Goal: Book appointment/travel/reservation

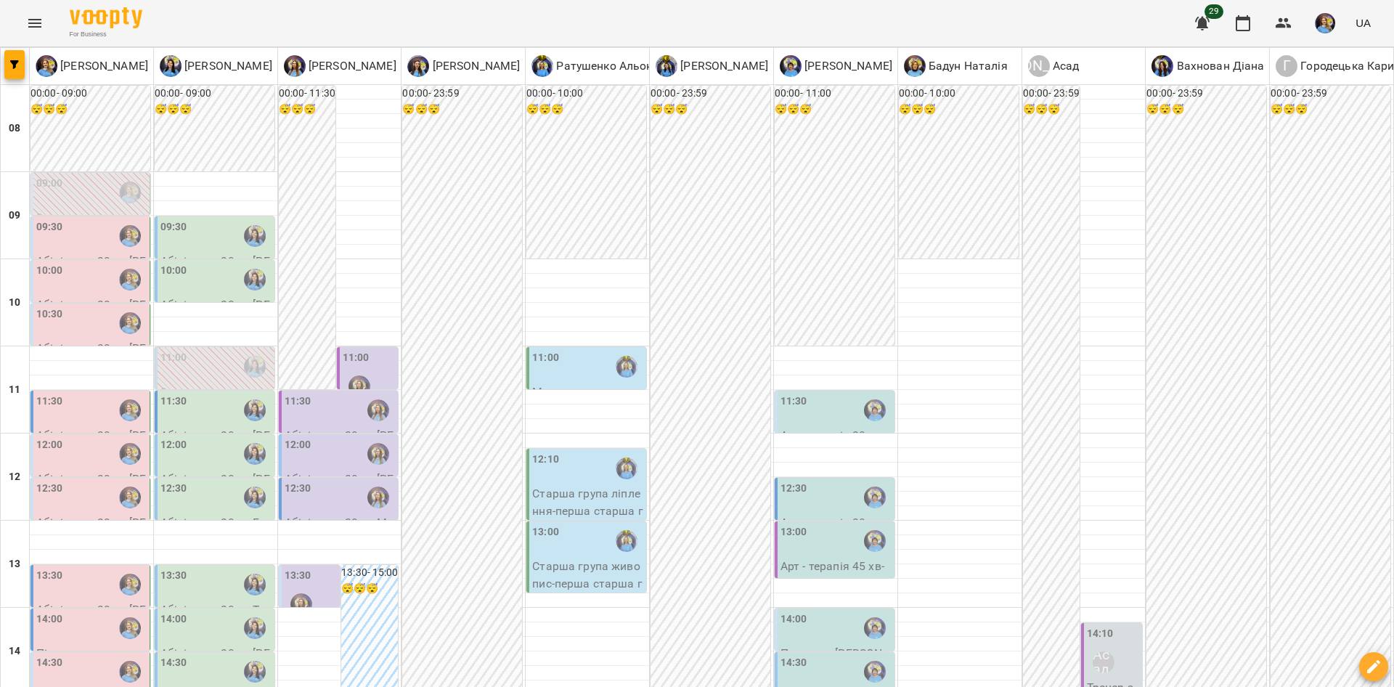
scroll to position [381, 0]
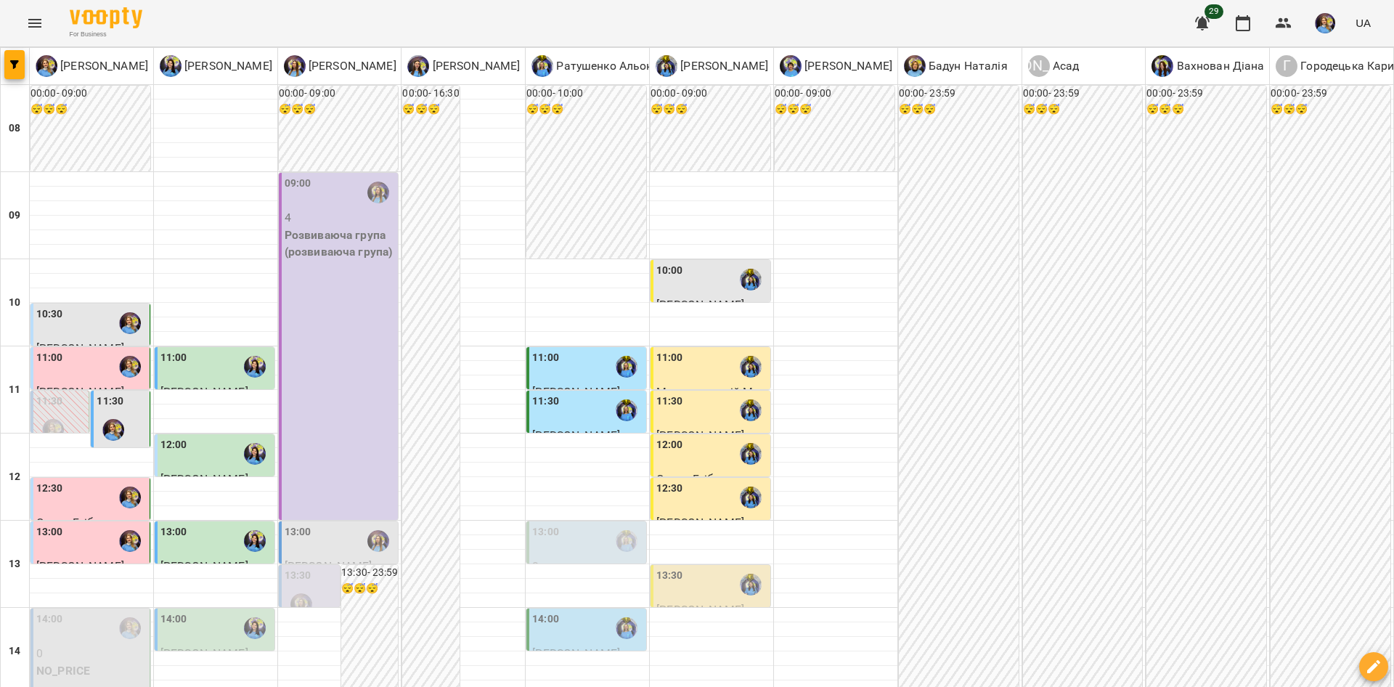
scroll to position [375, 0]
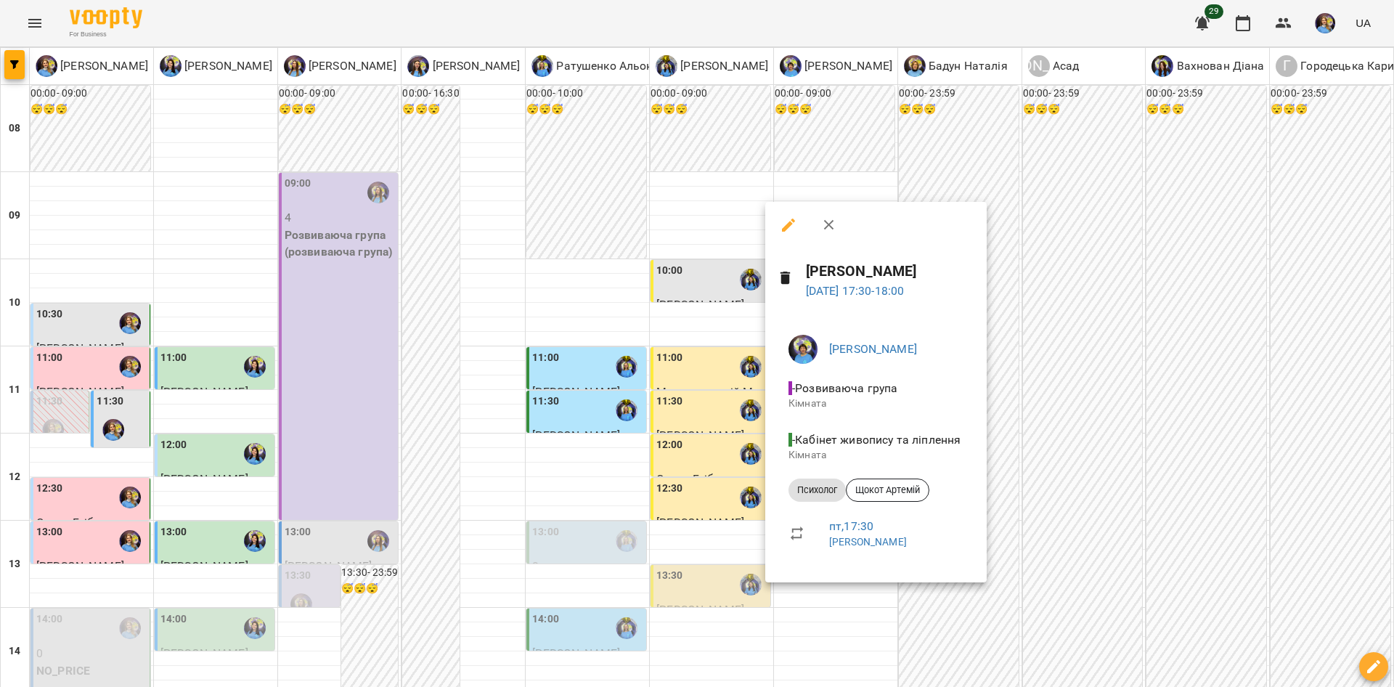
click at [1106, 544] on div at bounding box center [697, 343] width 1394 height 687
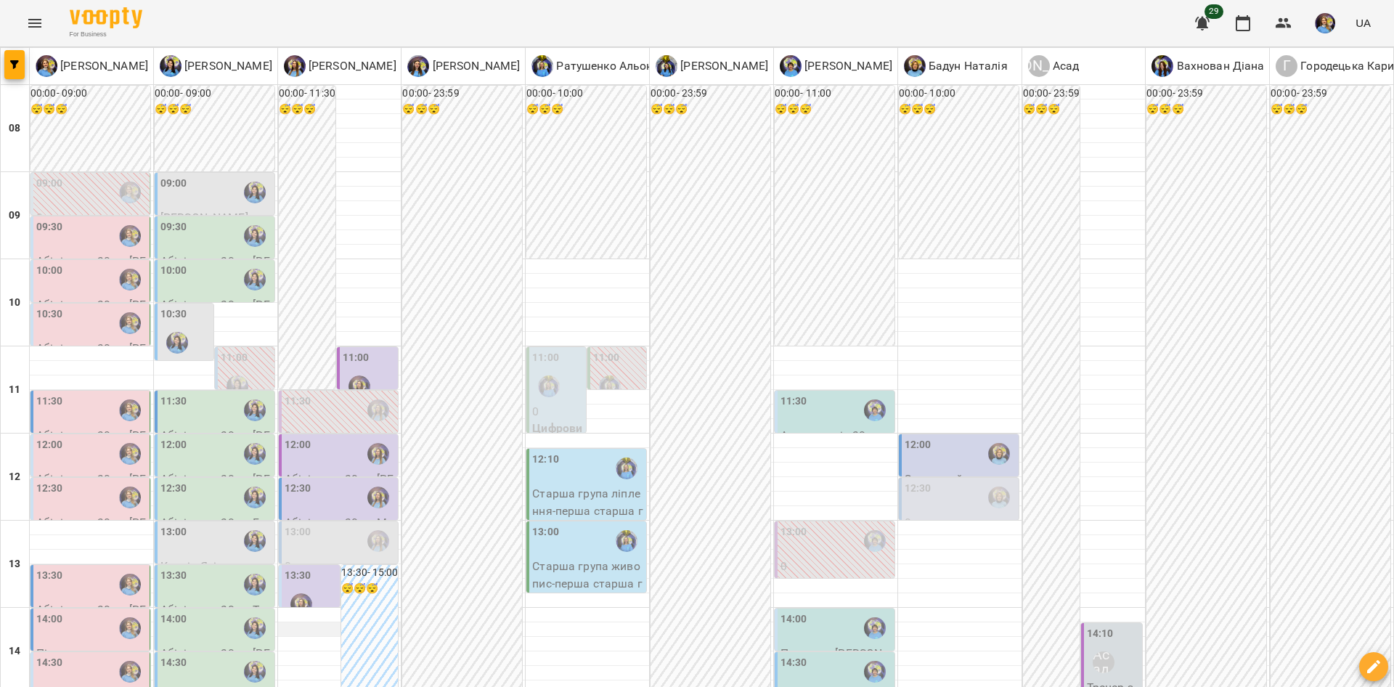
scroll to position [203, 0]
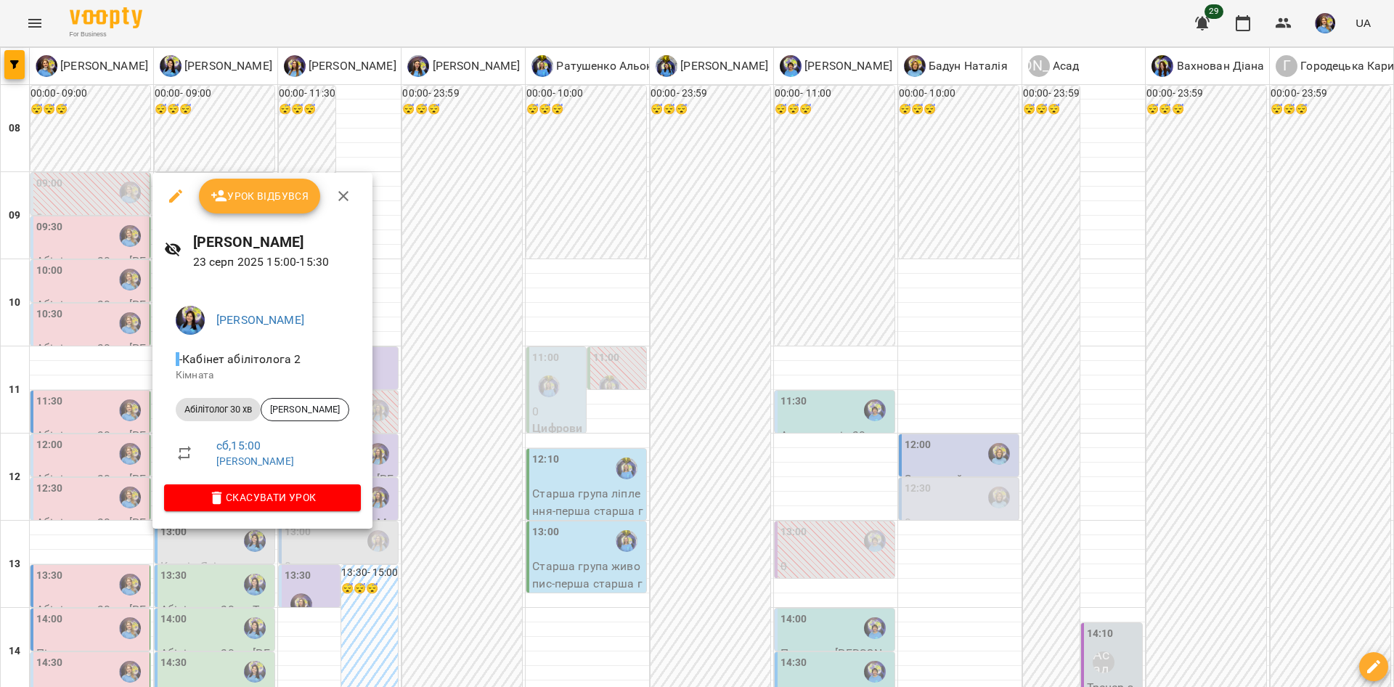
click at [234, 551] on div at bounding box center [697, 343] width 1394 height 687
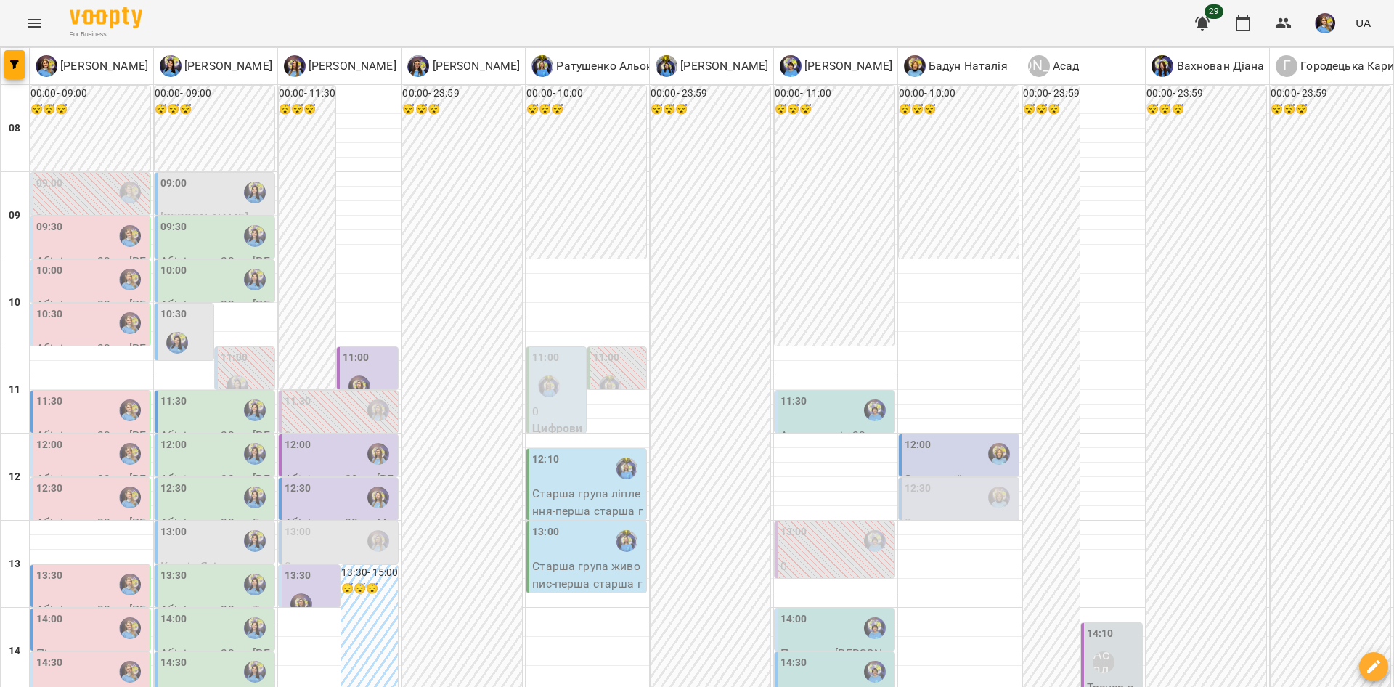
scroll to position [40, 0]
click at [214, 176] on div "09:00" at bounding box center [215, 192] width 111 height 33
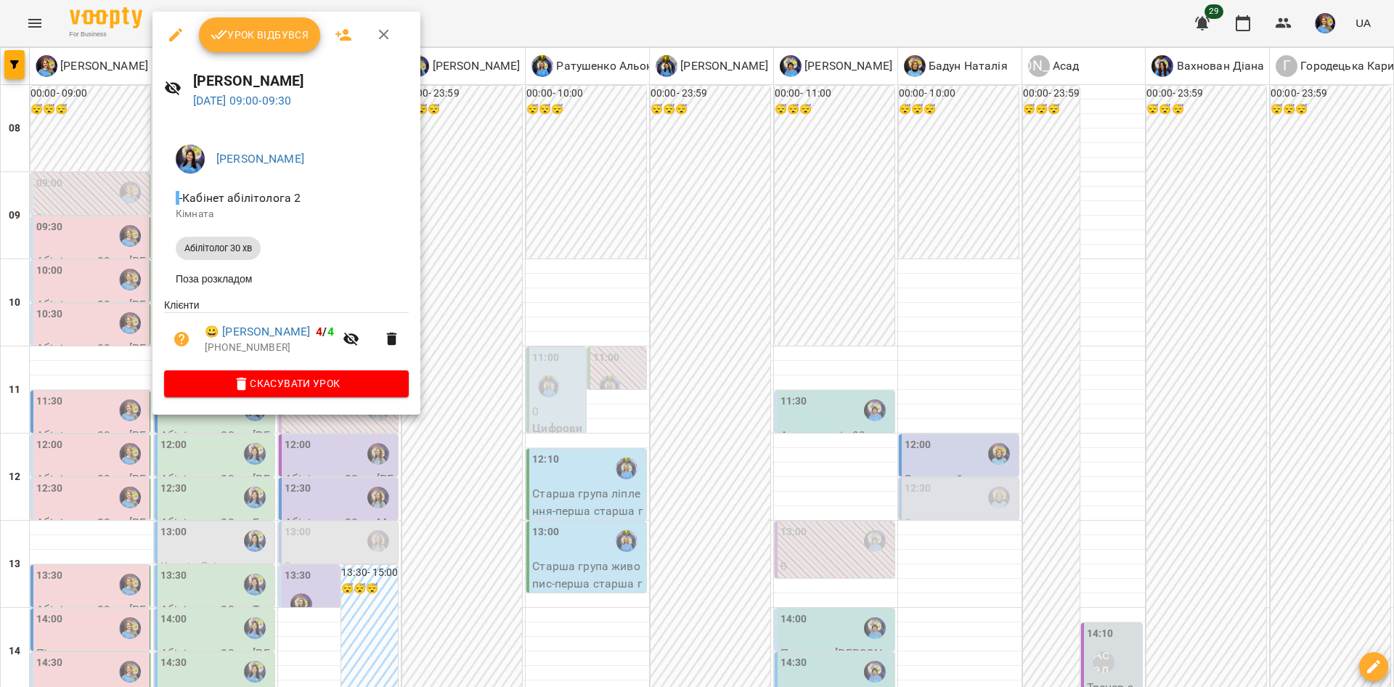
click at [500, 295] on div at bounding box center [697, 343] width 1394 height 687
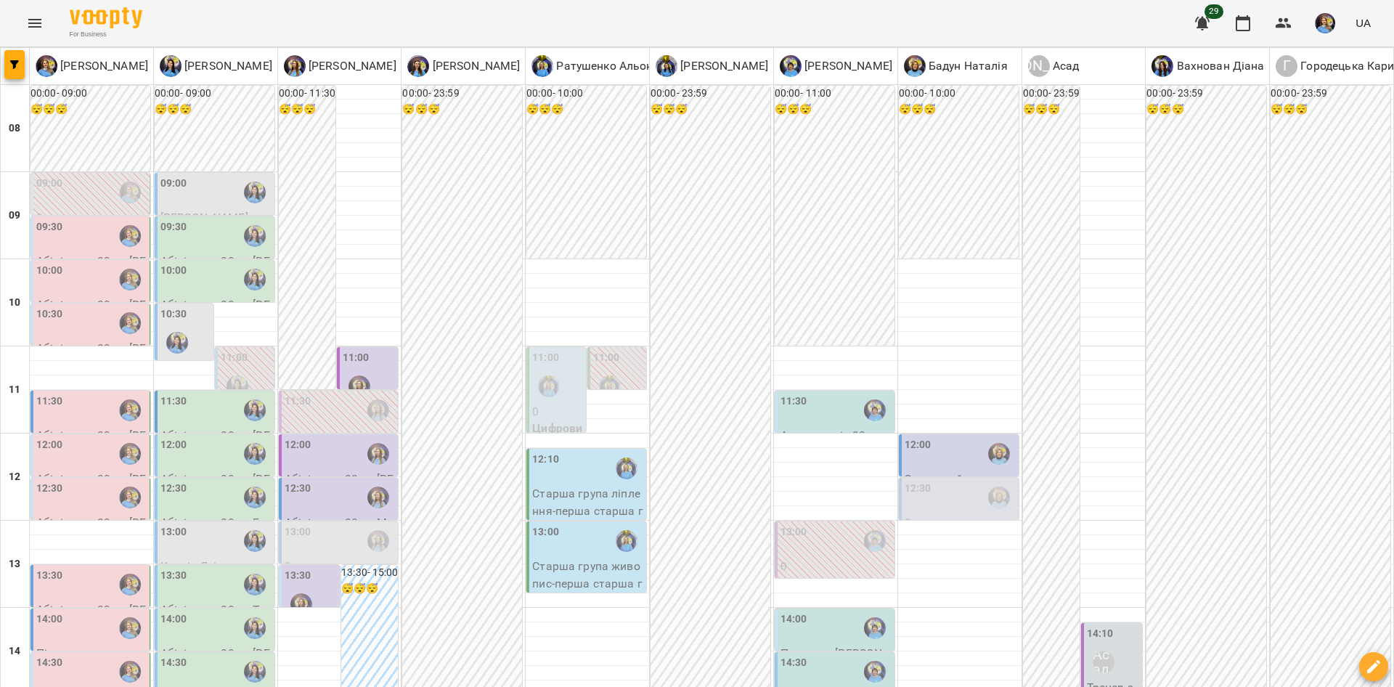
click at [241, 219] on div at bounding box center [254, 235] width 33 height 33
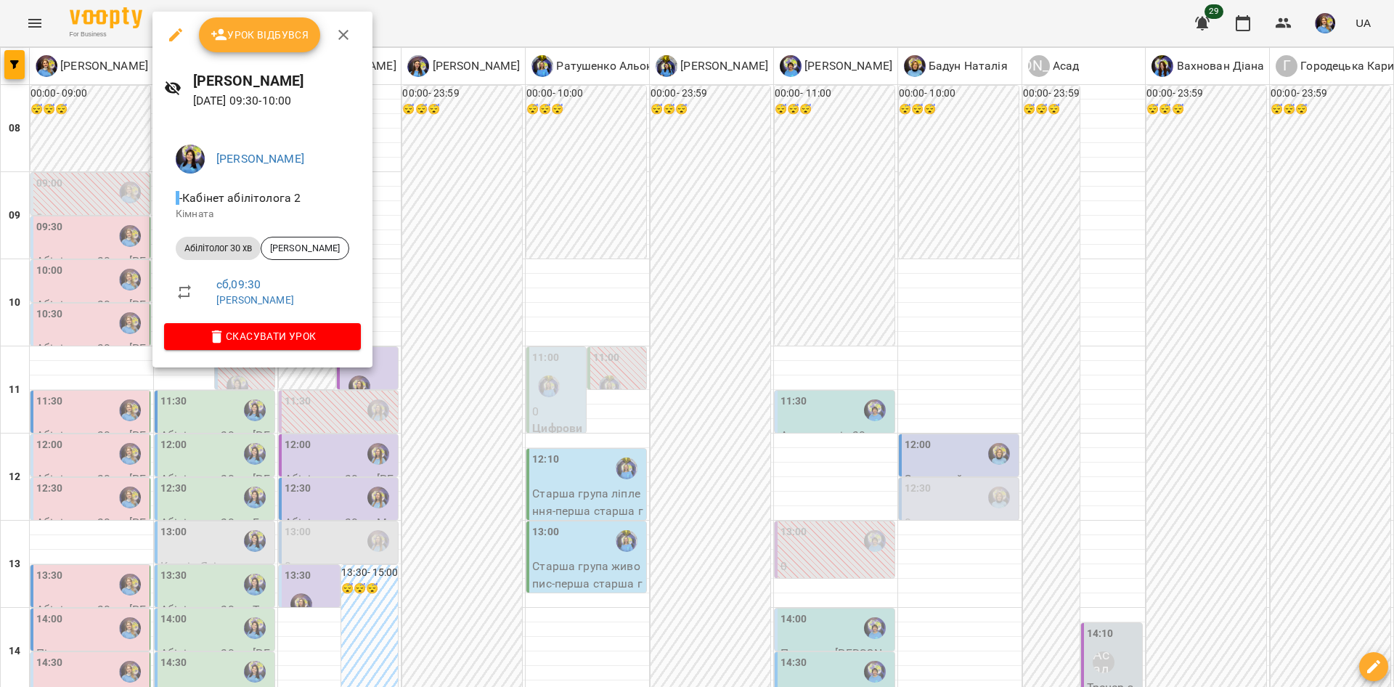
click at [455, 298] on div at bounding box center [697, 343] width 1394 height 687
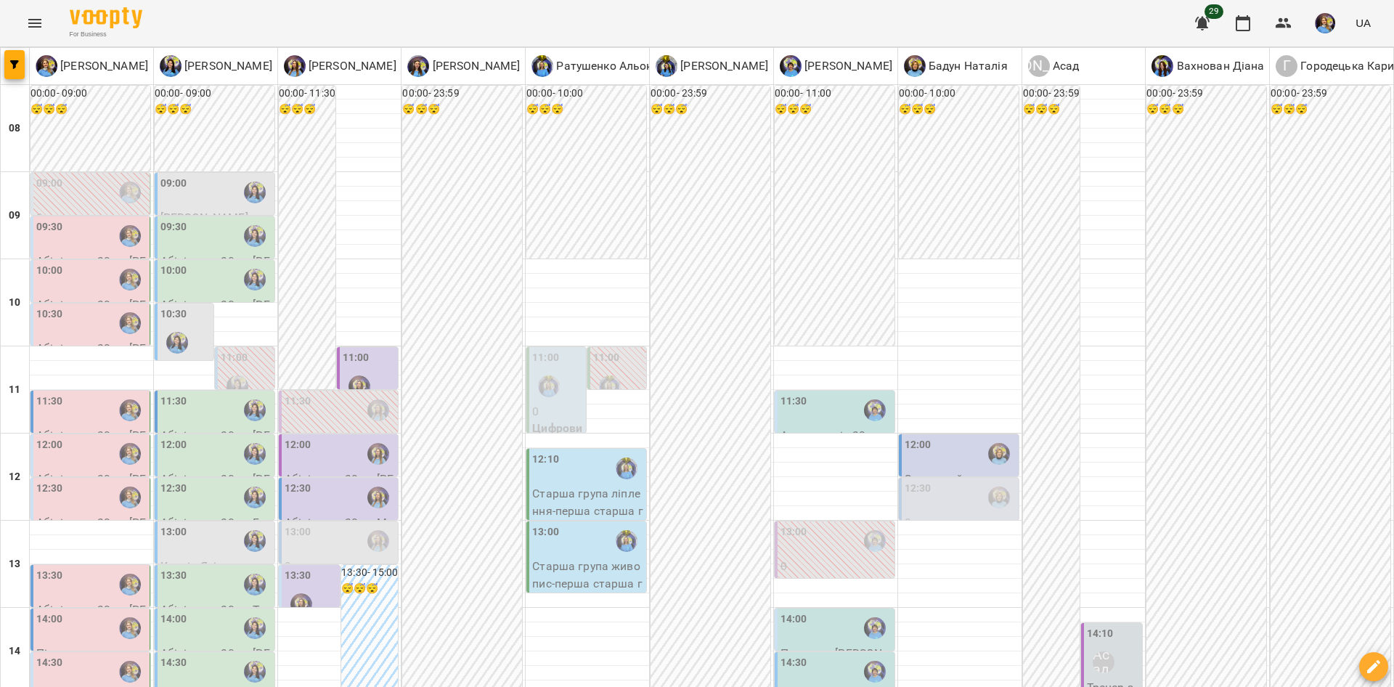
click at [186, 306] on div "10:30" at bounding box center [185, 332] width 50 height 53
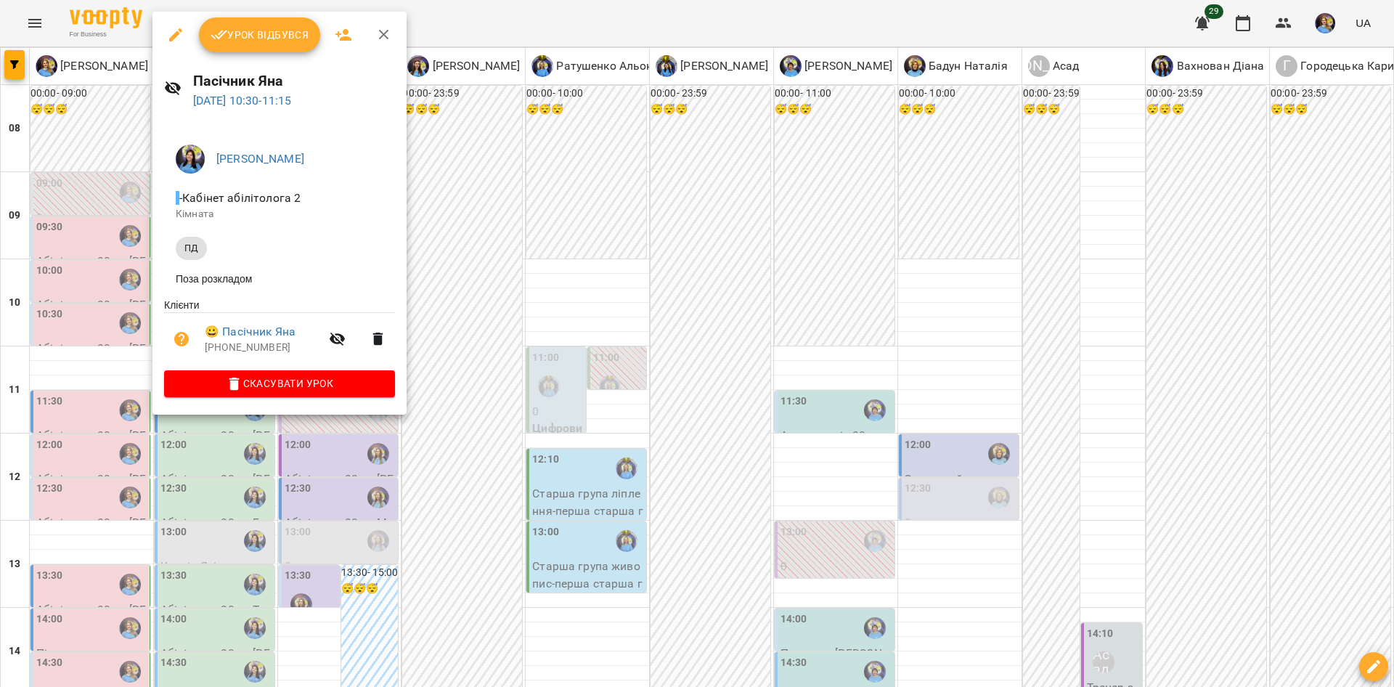
click at [436, 332] on div at bounding box center [697, 343] width 1394 height 687
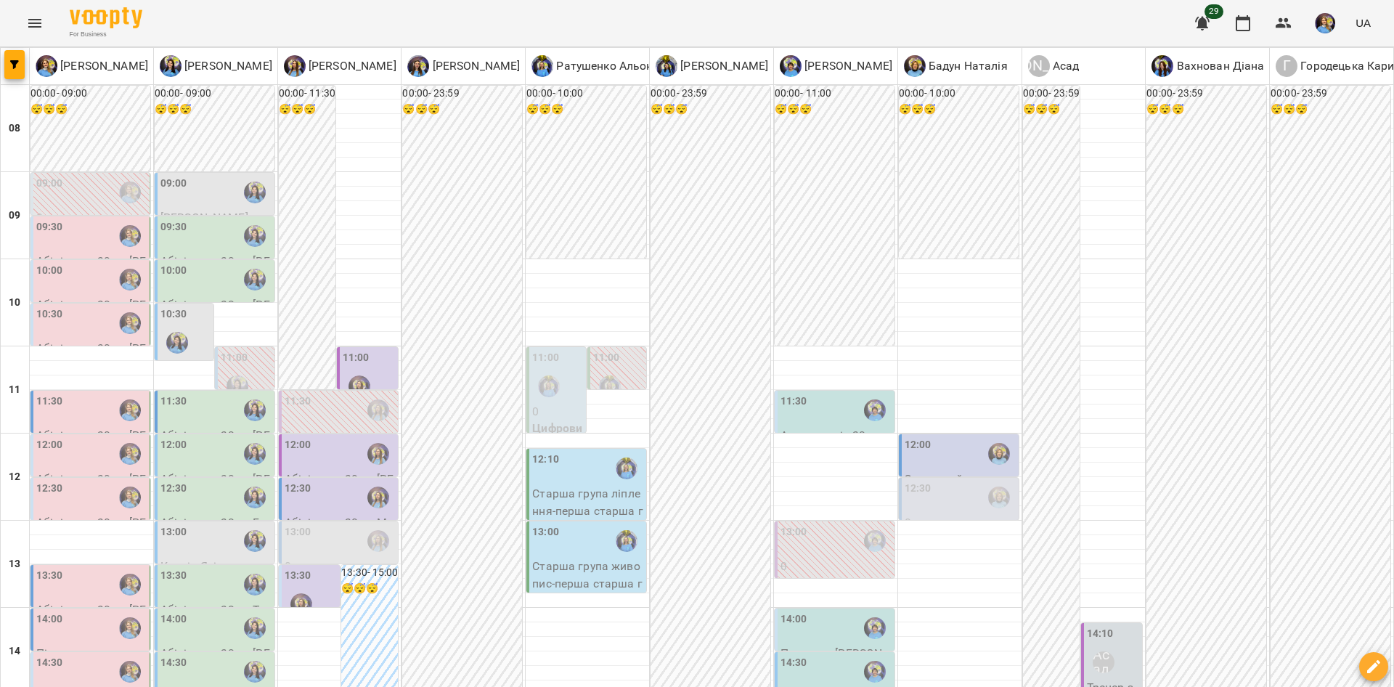
click at [199, 393] on div "11:30" at bounding box center [215, 409] width 111 height 33
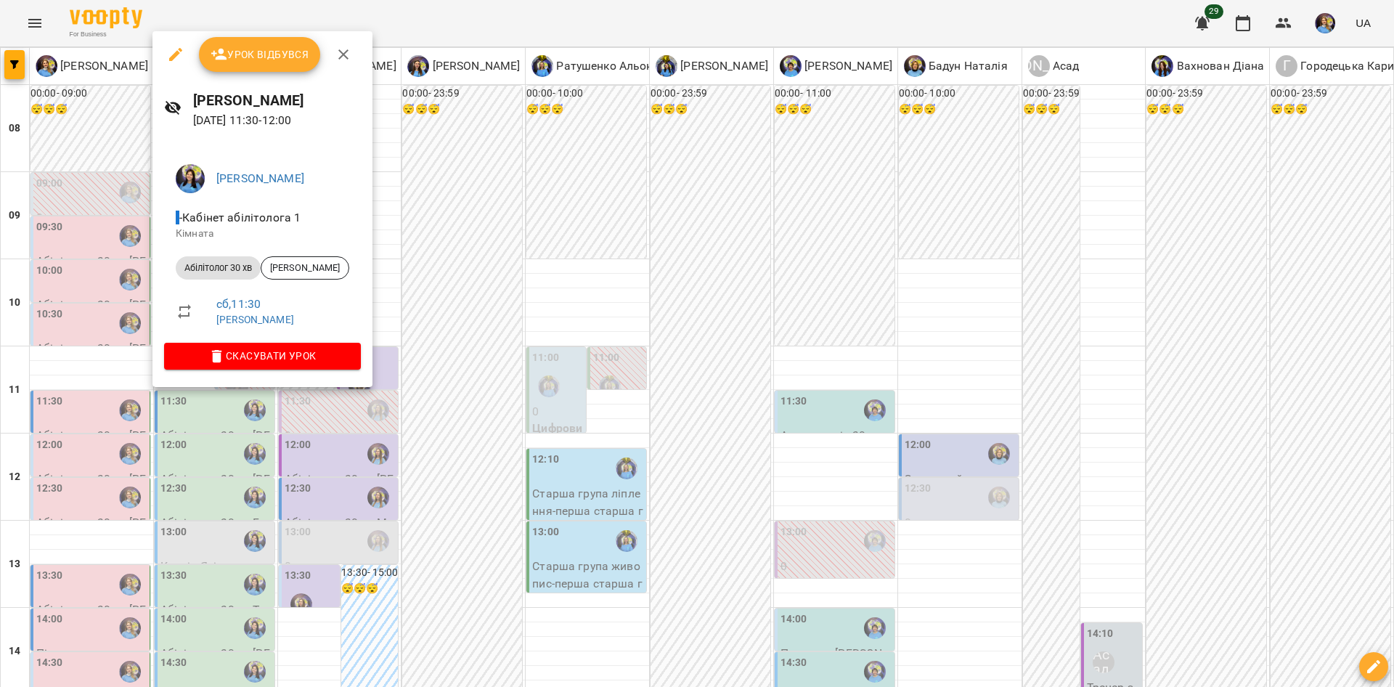
click at [475, 418] on div at bounding box center [697, 343] width 1394 height 687
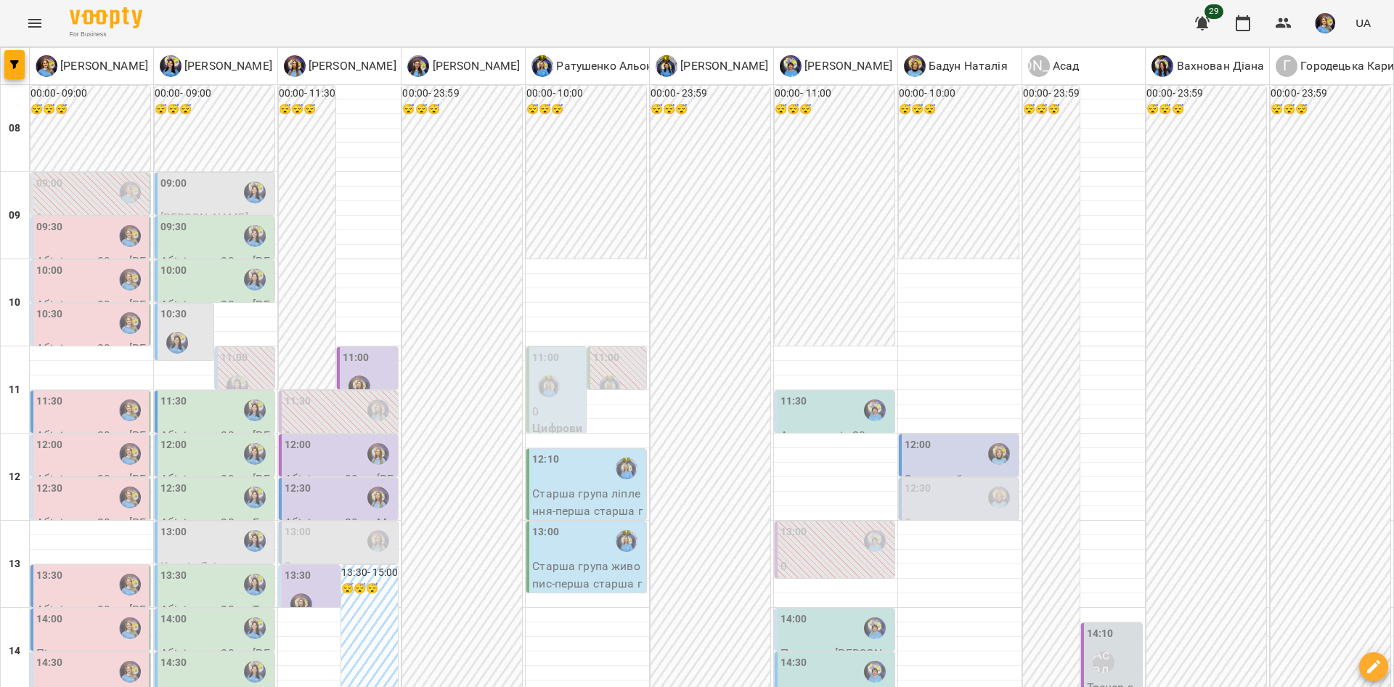
scroll to position [144, 0]
click at [257, 399] on img "Базілєва Катерина" at bounding box center [255, 410] width 22 height 22
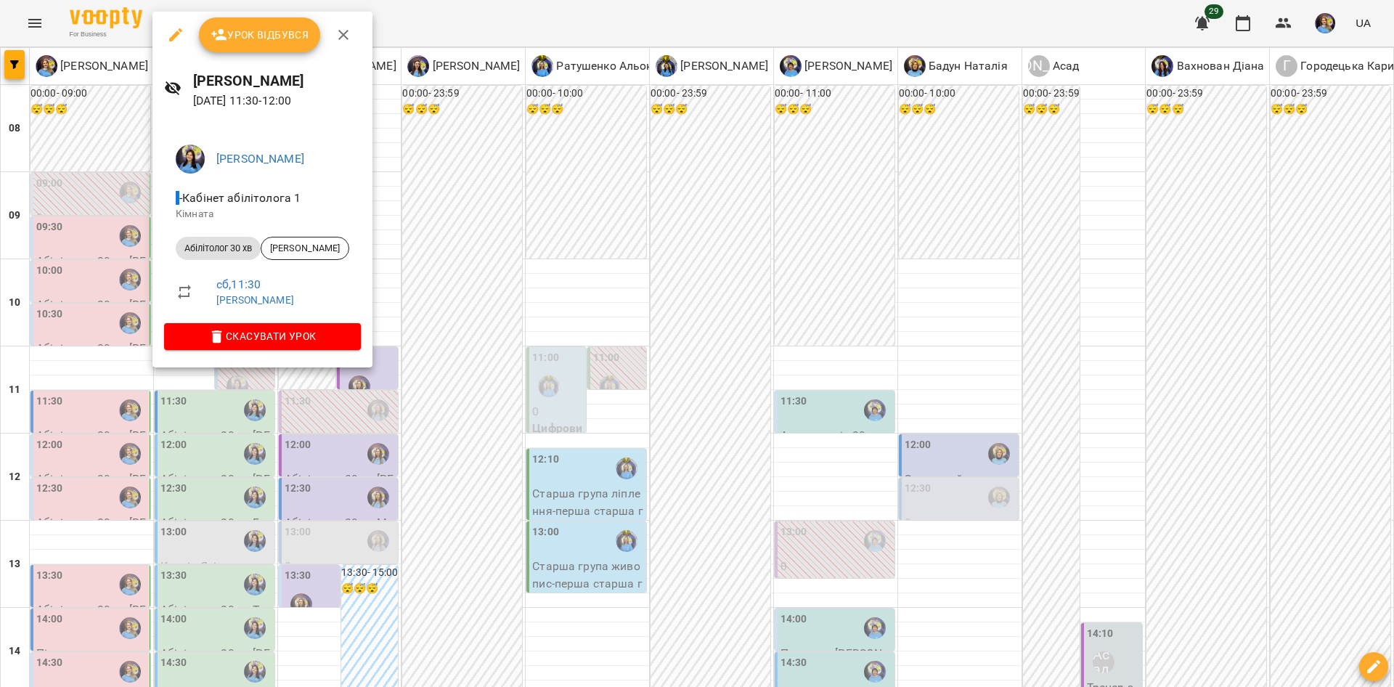
click at [460, 356] on div at bounding box center [697, 343] width 1394 height 687
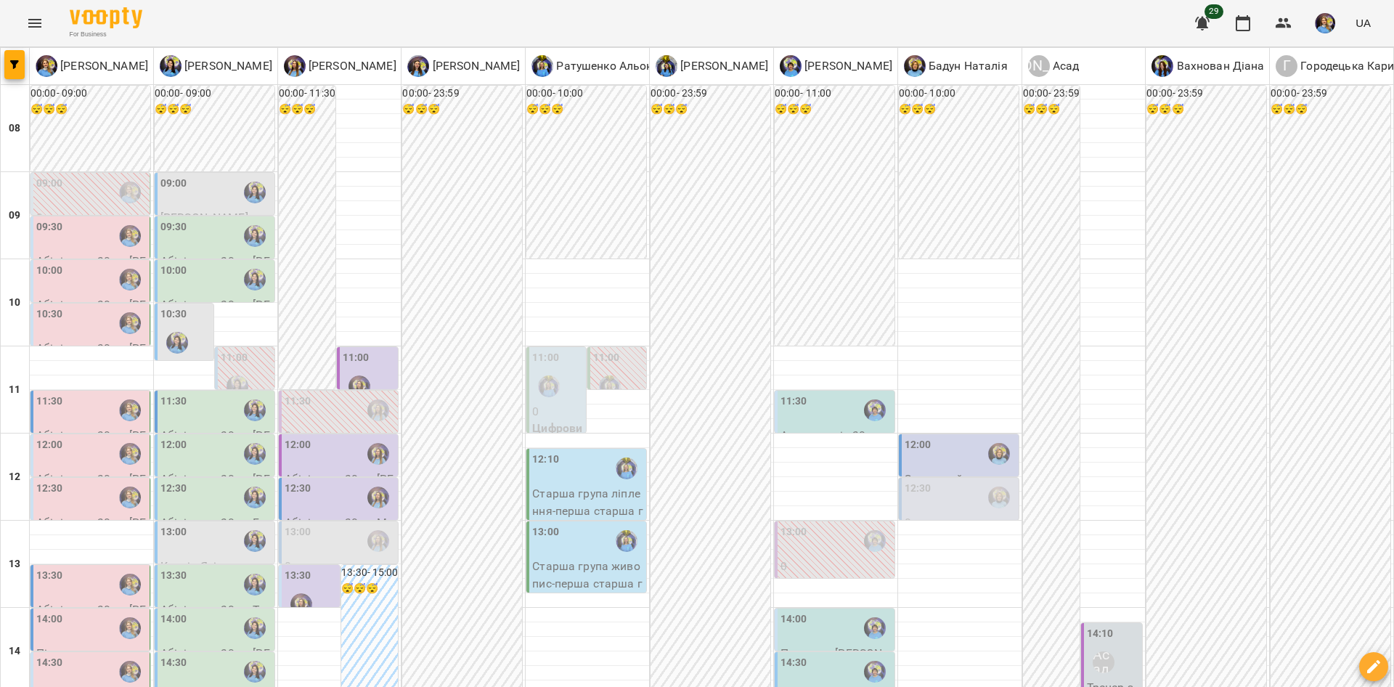
scroll to position [35, 0]
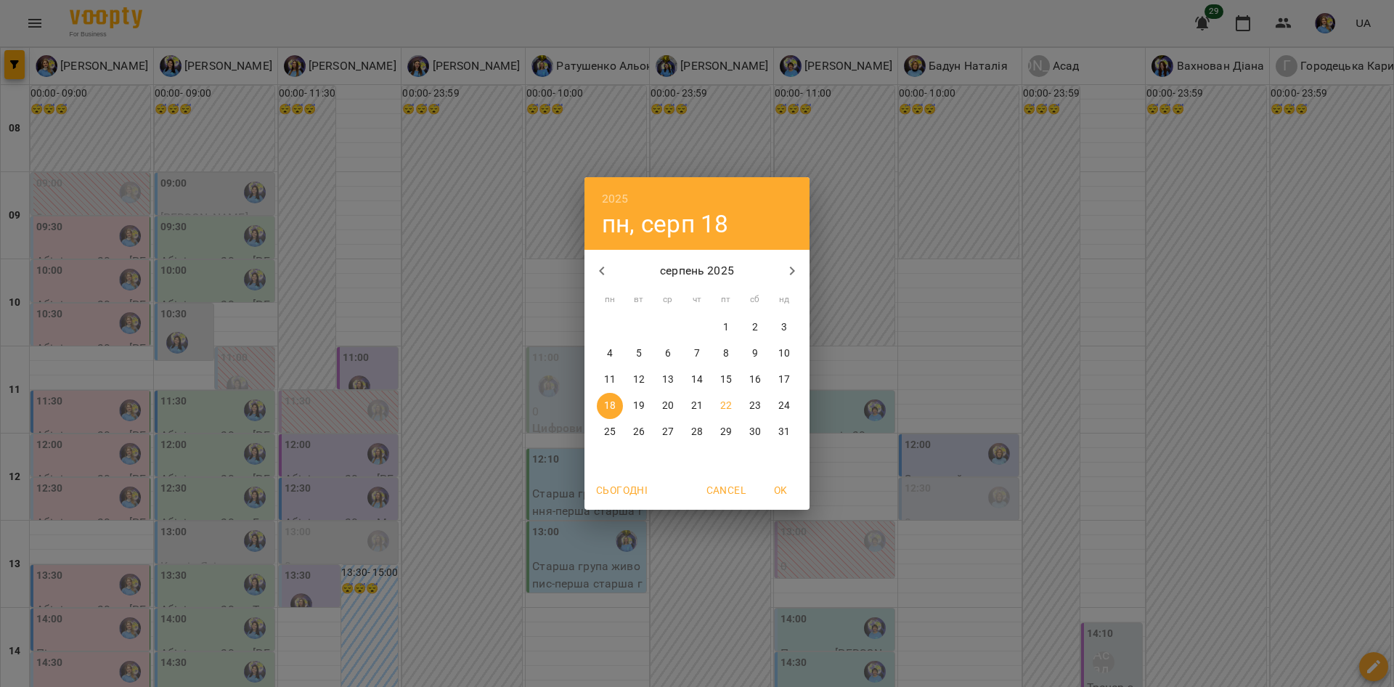
click at [719, 640] on div "2025 пн, серп [DATE] вт ср чт пт сб нд 28 29 30 31 1 2 3 4 5 6 7 8 9 10 11 12 1…" at bounding box center [697, 343] width 1394 height 687
